Goal: Transaction & Acquisition: Purchase product/service

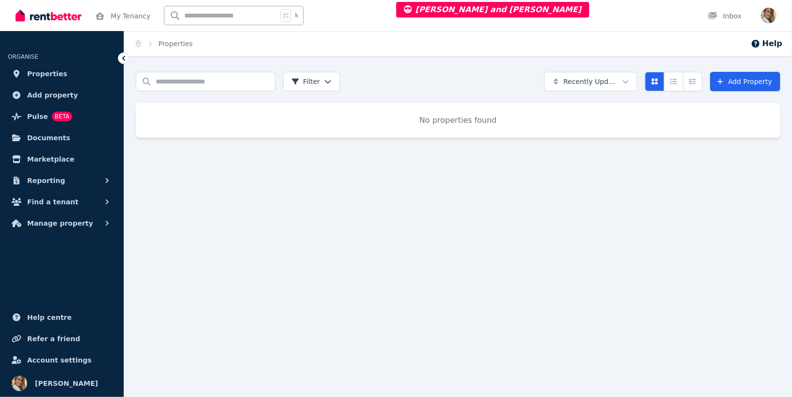
click at [315, 112] on div "No properties found" at bounding box center [458, 120] width 645 height 35
click at [137, 18] on link "My Tenancy" at bounding box center [122, 15] width 59 height 31
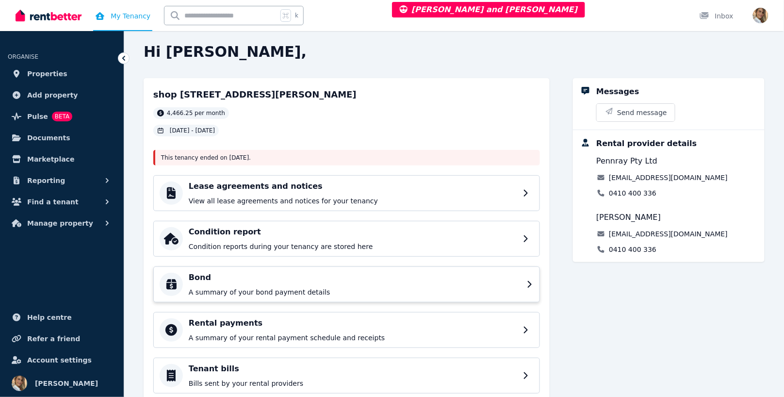
scroll to position [82, 0]
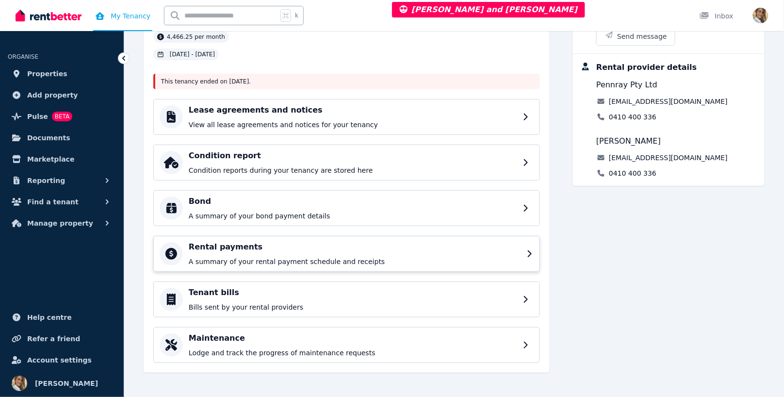
click at [273, 262] on p "A summary of your rental payment schedule and receipts" at bounding box center [355, 262] width 332 height 10
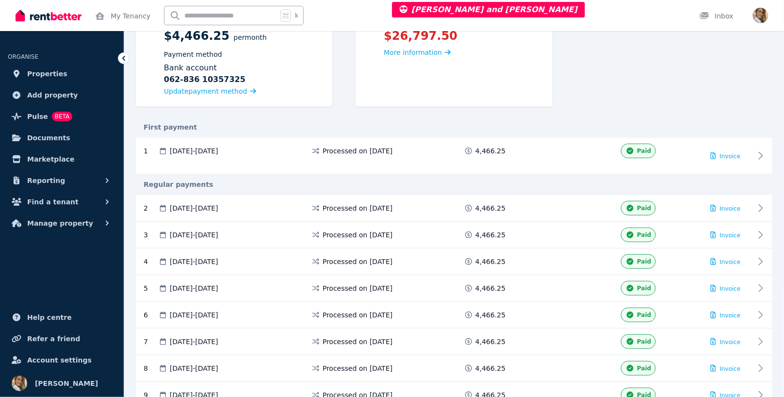
scroll to position [77, 0]
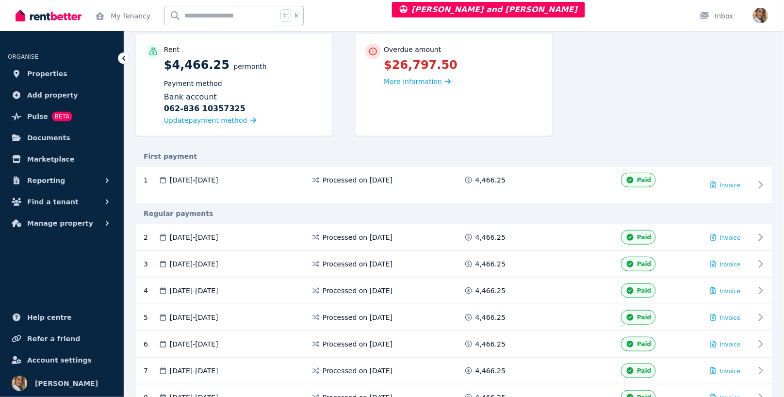
click at [678, 104] on div "Rent $4,466.25 per Month Payment method Bank account [FINANCIAL_ID] [FINANCIAL_…" at bounding box center [454, 90] width 637 height 112
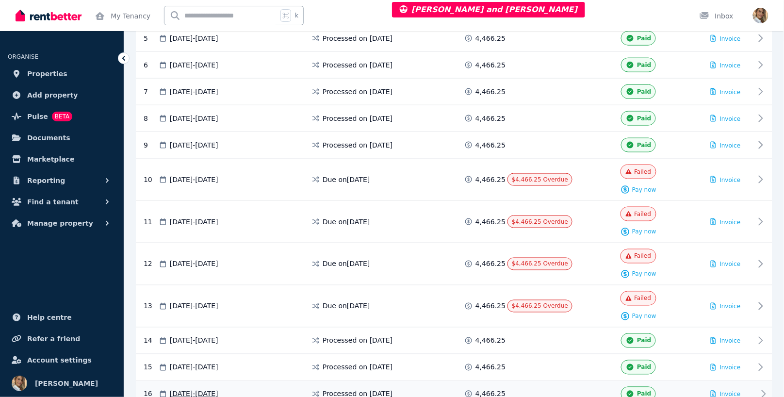
scroll to position [495, 0]
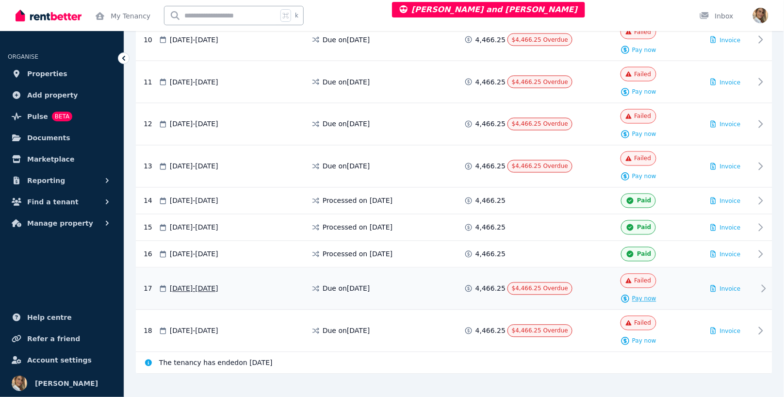
click at [648, 295] on span "Pay now" at bounding box center [644, 299] width 24 height 8
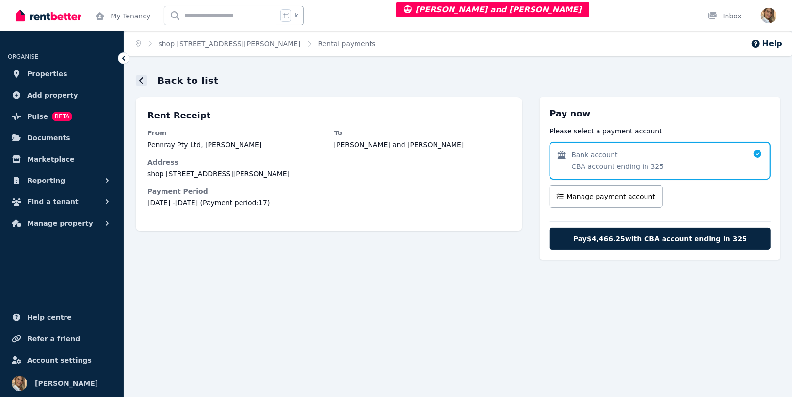
click at [144, 80] on icon at bounding box center [141, 81] width 5 height 8
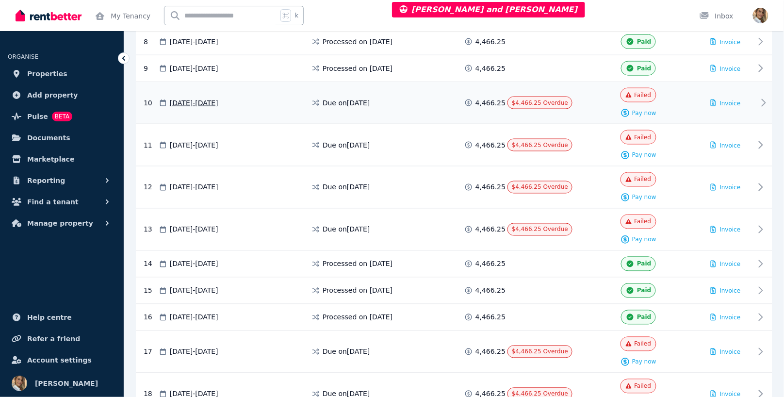
scroll to position [495, 0]
